Goal: Information Seeking & Learning: Find specific fact

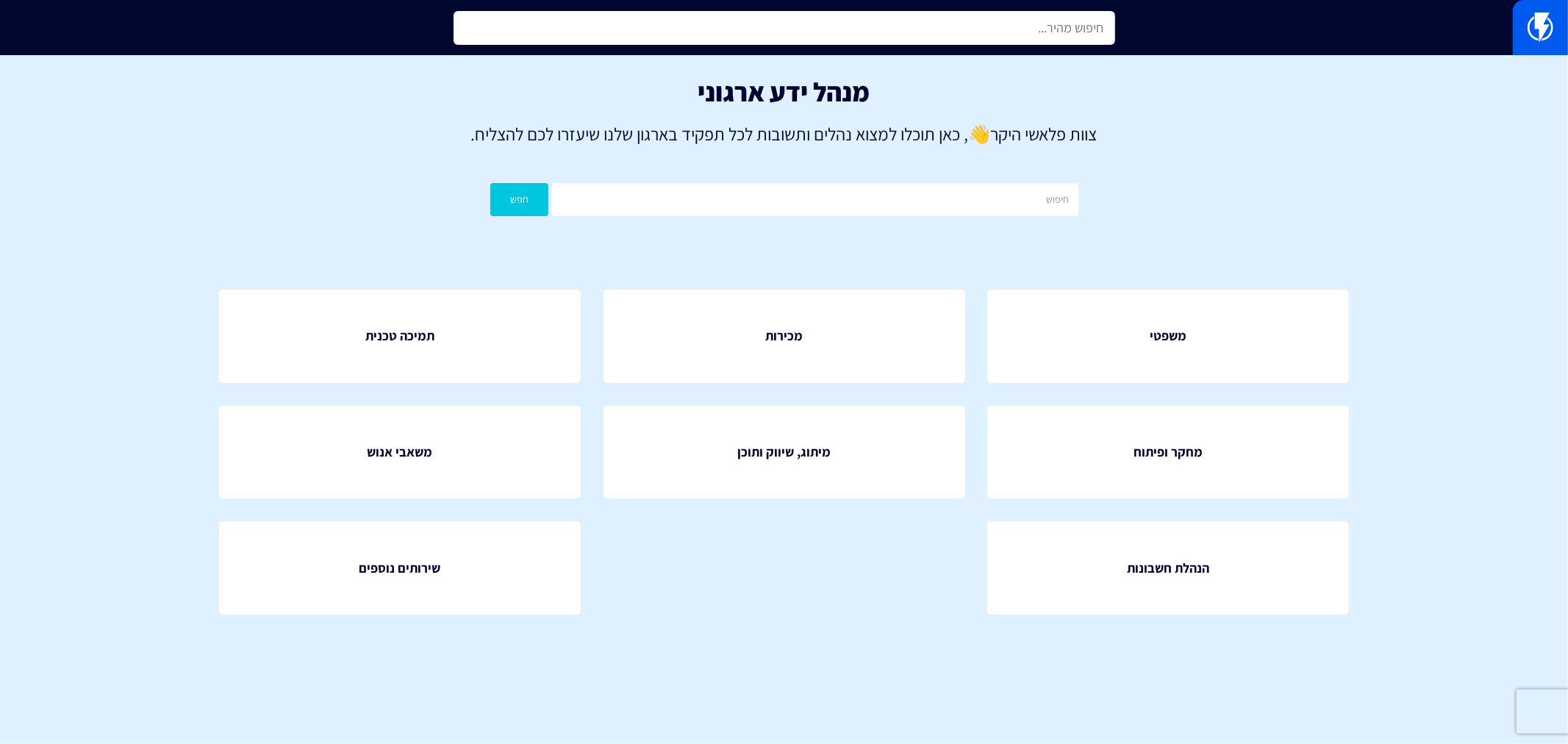
click at [744, 28] on input "text" at bounding box center [784, 28] width 661 height 34
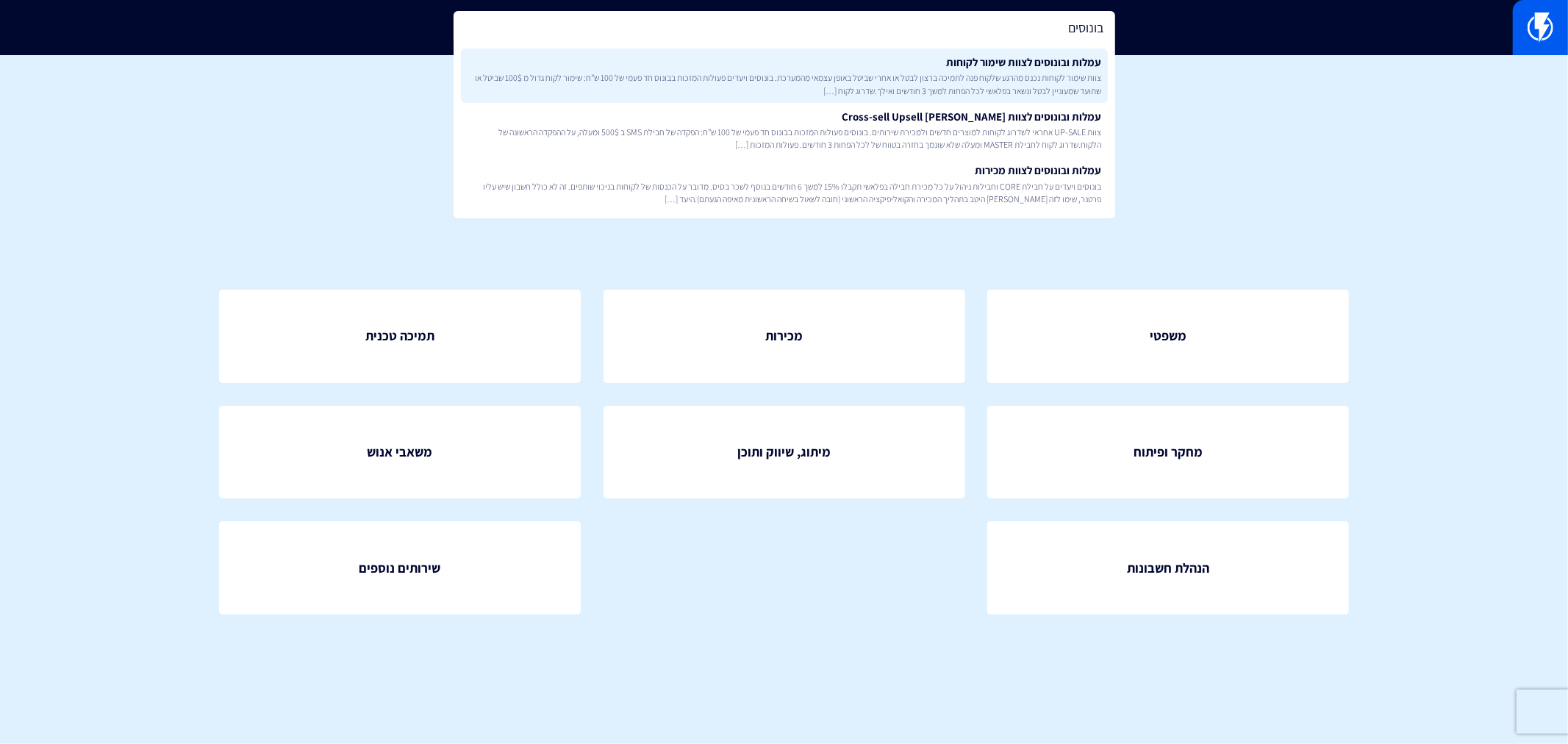
type input "בונוסים"
click at [900, 83] on span "צוות שימור לקוחות נכנס מהרגע שלקוח פנה לתמיכה ברצון לבטל או אחרי שביטל באופן עצ…" at bounding box center [784, 84] width 635 height 25
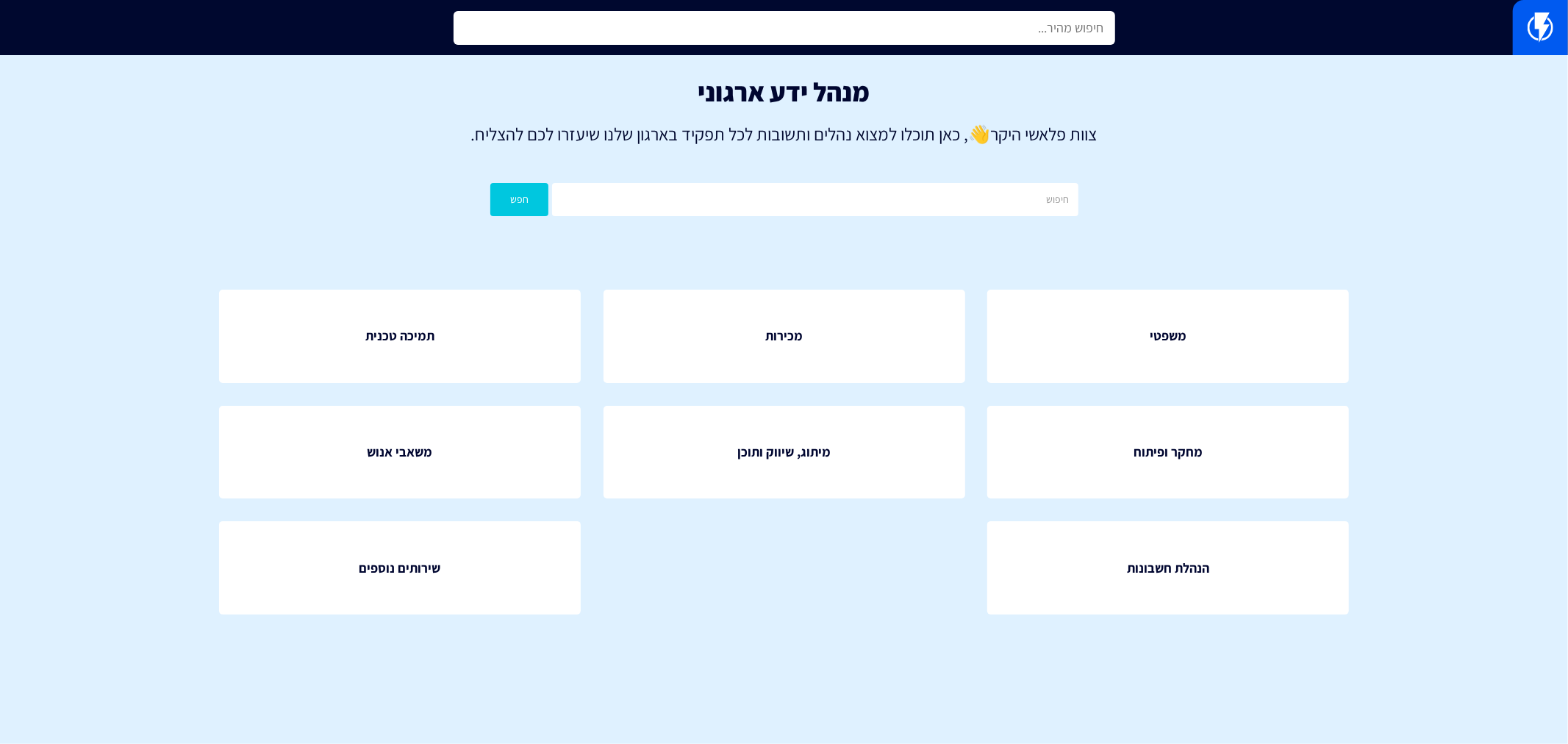
click at [1048, 28] on input "text" at bounding box center [784, 28] width 661 height 34
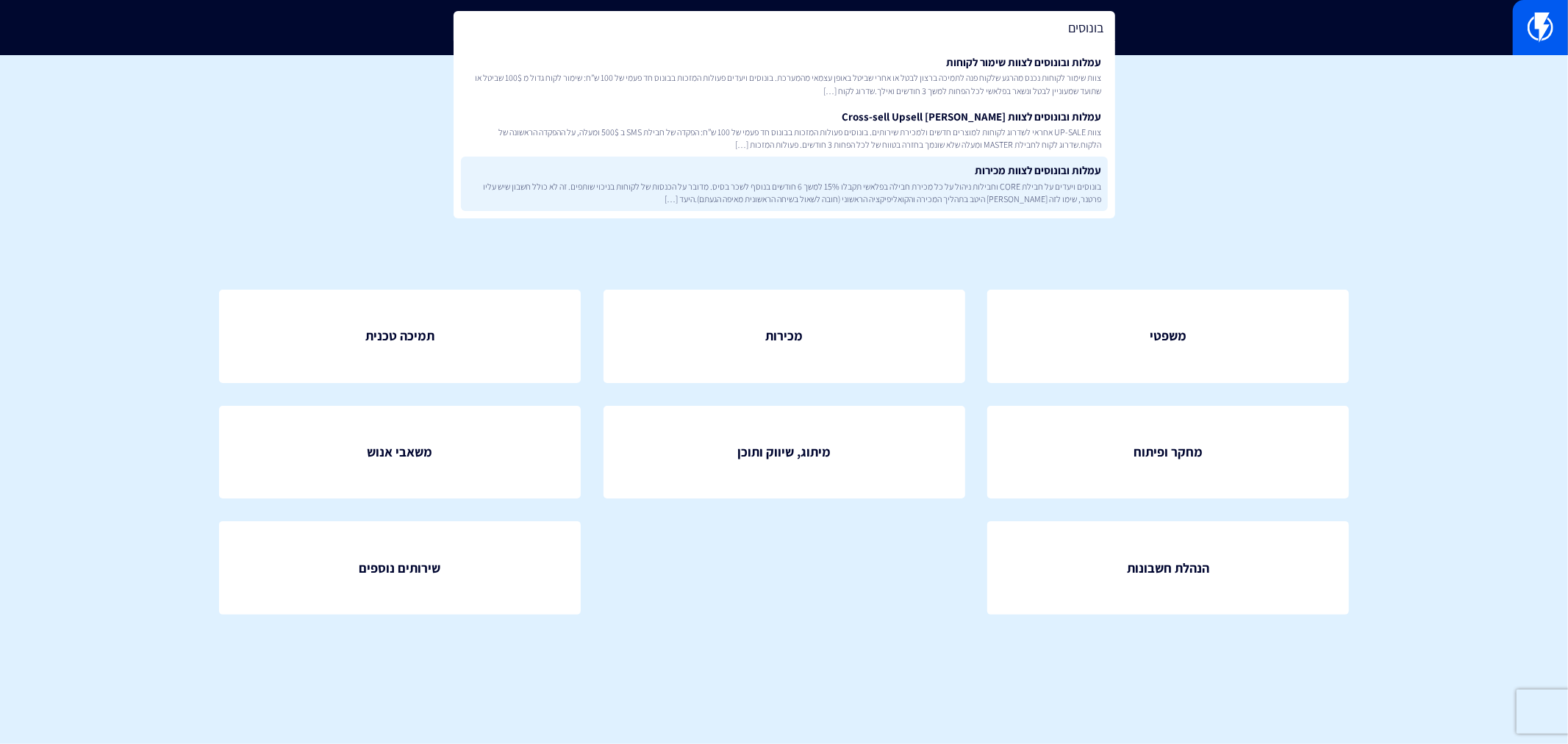
type input "בונוסים"
click at [1022, 180] on span "בונוסים ויעדים על חבילת CORE וחבילות ניהול על כל מכירת חבילה בפלאשי תקבלו 15% ל…" at bounding box center [784, 192] width 635 height 25
